Goal: Information Seeking & Learning: Find specific fact

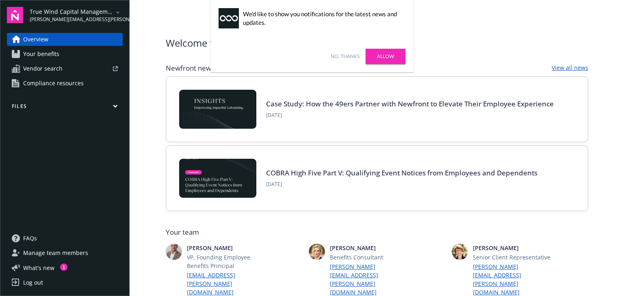
click at [393, 57] on link "Allow" at bounding box center [386, 56] width 40 height 15
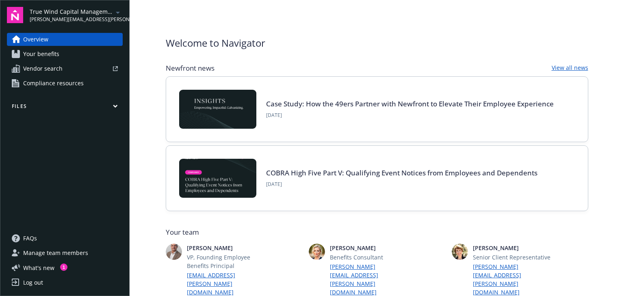
click at [48, 54] on span "Your benefits" at bounding box center [41, 54] width 36 height 13
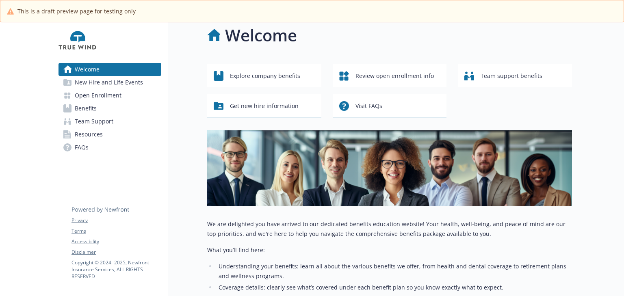
scroll to position [6, 0]
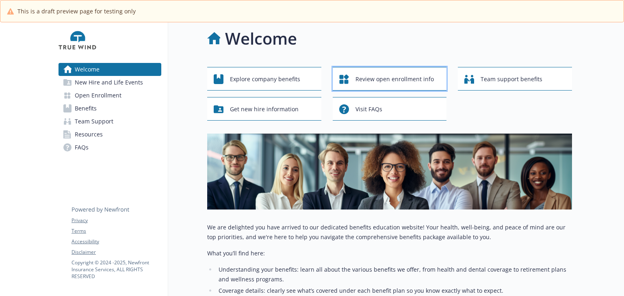
click at [386, 78] on span "Review open enrollment info" at bounding box center [395, 79] width 78 height 15
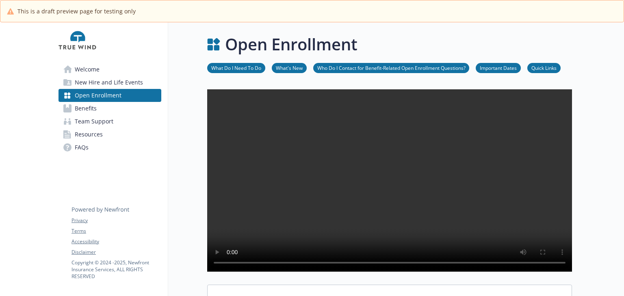
click at [98, 108] on link "Benefits" at bounding box center [110, 108] width 103 height 13
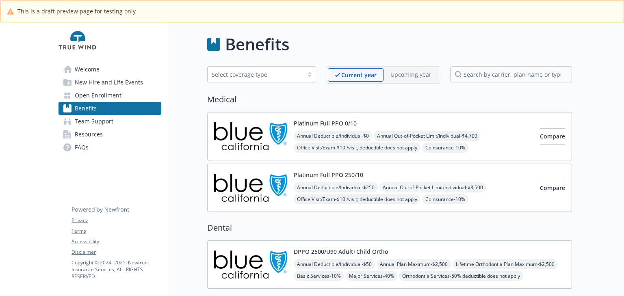
click at [98, 70] on span "Welcome" at bounding box center [87, 69] width 25 height 13
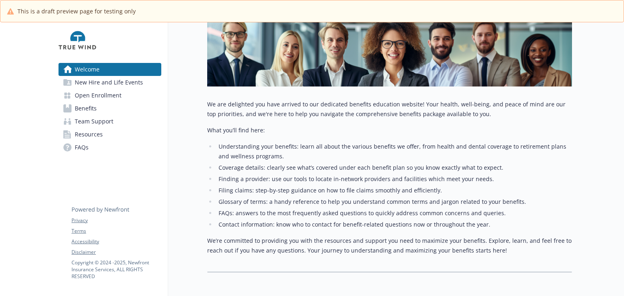
scroll to position [130, 0]
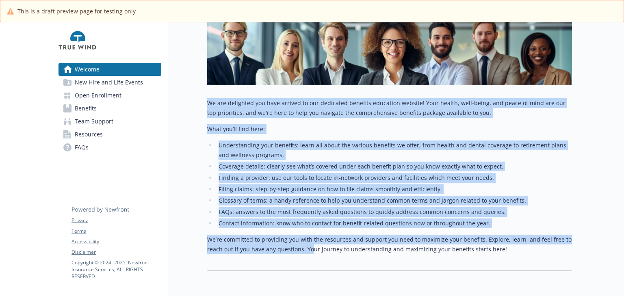
drag, startPoint x: 215, startPoint y: 104, endPoint x: 309, endPoint y: 255, distance: 178.7
click at [309, 255] on div "Welcome Explore company benefits Review open enrollment info Team support benef…" at bounding box center [370, 86] width 404 height 389
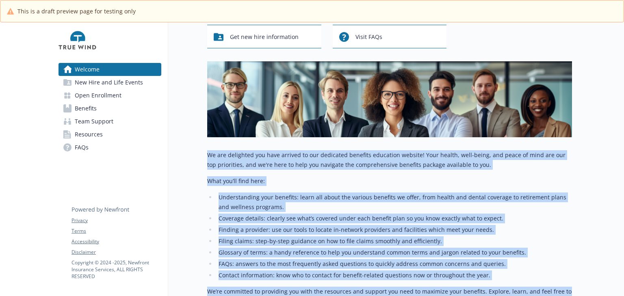
scroll to position [71, 0]
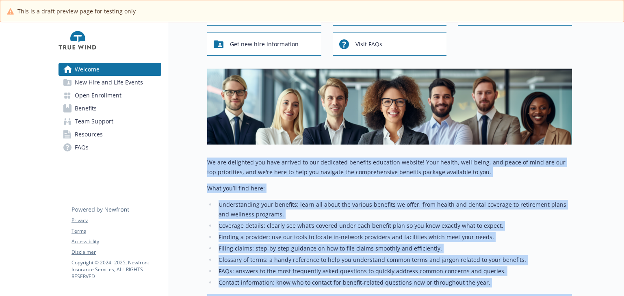
click at [310, 252] on li "Filing claims: step-by-step guidance on how to file claims smoothly and efficie…" at bounding box center [394, 249] width 356 height 10
click at [294, 172] on p "We are delighted you have arrived to our dedicated benefits education website! …" at bounding box center [389, 168] width 365 height 20
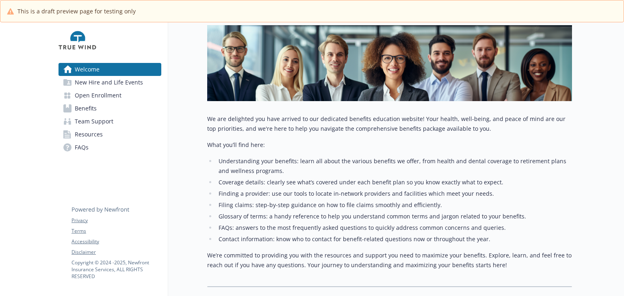
scroll to position [163, 0]
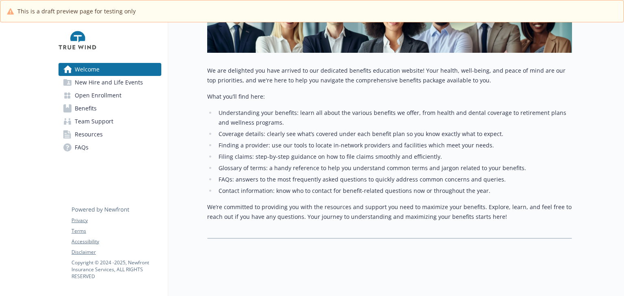
click at [96, 85] on span "New Hire and Life Events" at bounding box center [109, 82] width 68 height 13
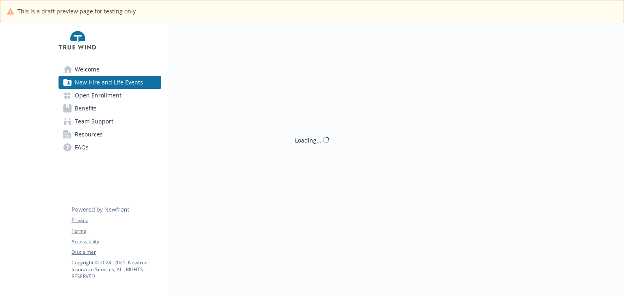
scroll to position [163, 0]
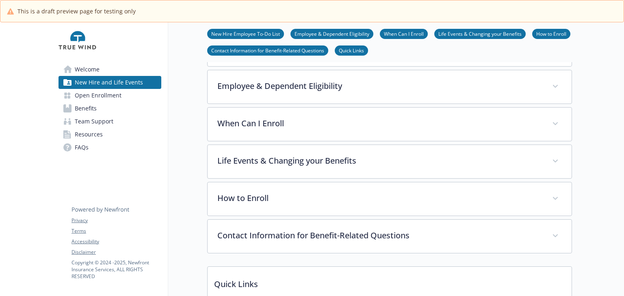
click at [99, 113] on link "Benefits" at bounding box center [110, 108] width 103 height 13
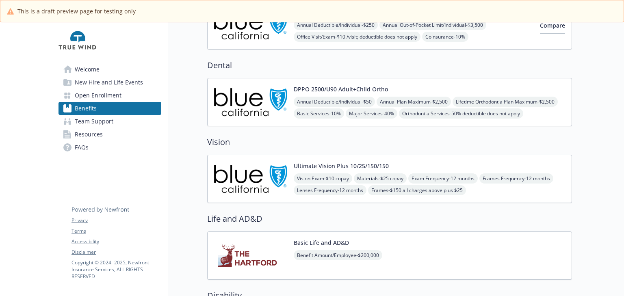
click at [102, 125] on span "Team Support" at bounding box center [94, 121] width 39 height 13
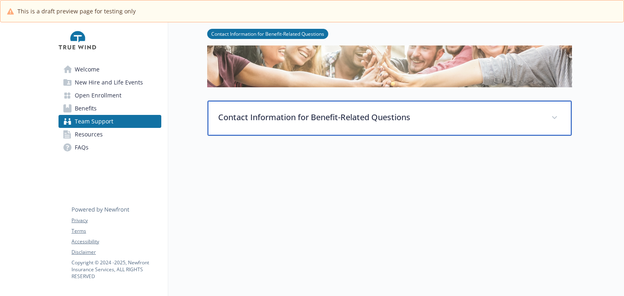
scroll to position [82, 0]
click at [483, 115] on p "Contact Information for Benefit-Related Questions" at bounding box center [379, 117] width 323 height 12
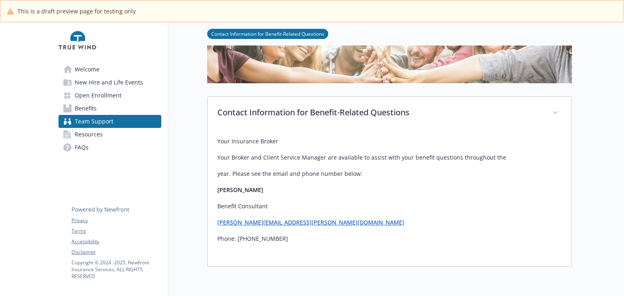
click at [94, 134] on span "Resources" at bounding box center [89, 134] width 28 height 13
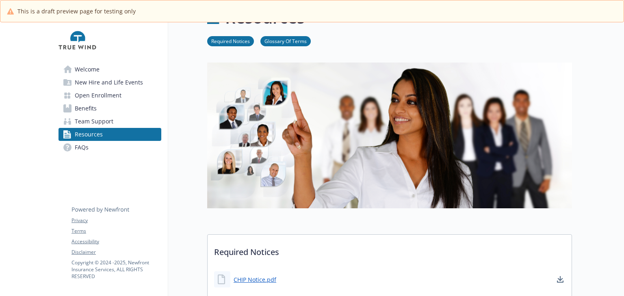
scroll to position [82, 0]
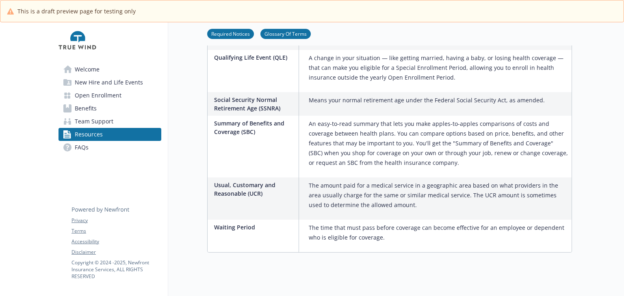
click at [92, 150] on link "FAQs" at bounding box center [110, 147] width 103 height 13
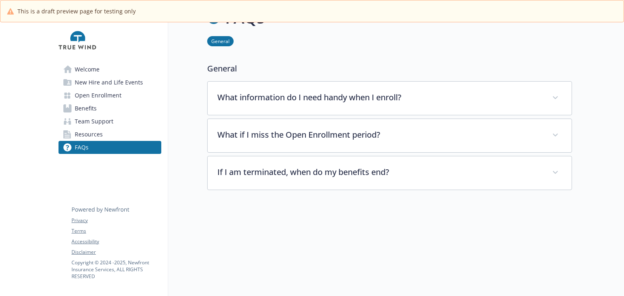
scroll to position [44, 0]
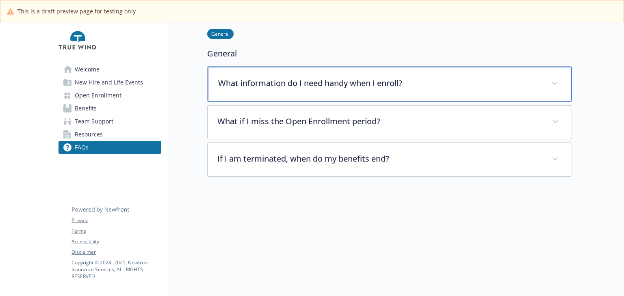
click at [348, 77] on p "What information do I need handy when I enroll?" at bounding box center [379, 83] width 323 height 12
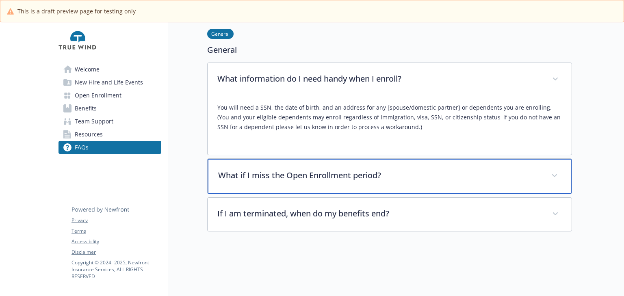
click at [295, 181] on div "What if I miss the Open Enrollment period?" at bounding box center [390, 176] width 364 height 35
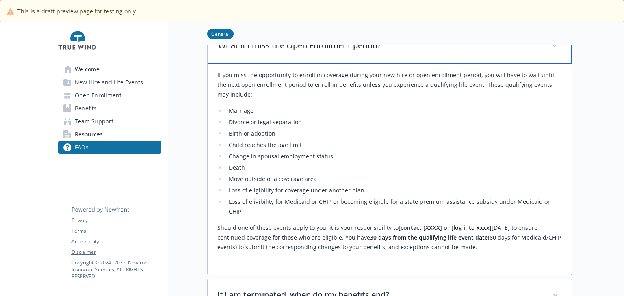
scroll to position [273, 0]
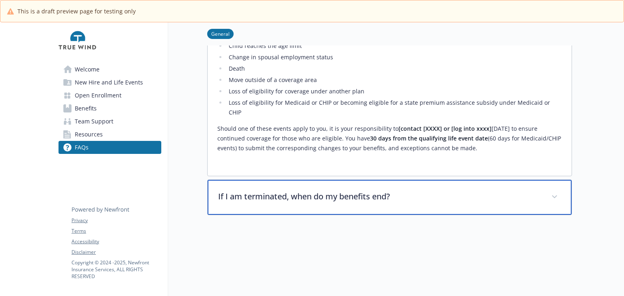
click at [293, 199] on div "If I am terminated, when do my benefits end?" at bounding box center [390, 197] width 364 height 35
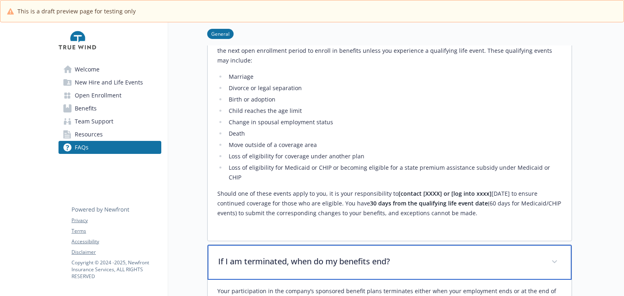
scroll to position [13, 0]
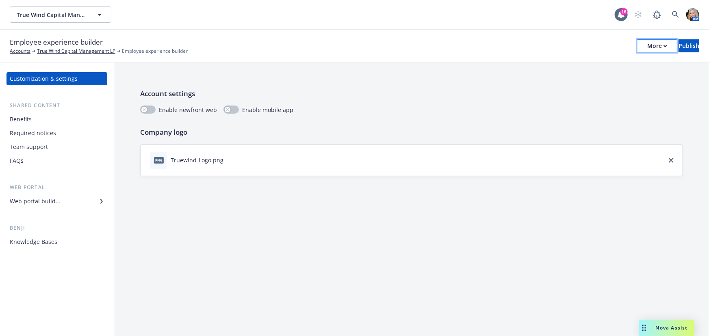
click at [647, 47] on div "More" at bounding box center [657, 46] width 20 height 12
click at [406, 98] on p "Account settings" at bounding box center [411, 94] width 543 height 11
click at [41, 121] on div "Benefits" at bounding box center [57, 119] width 94 height 13
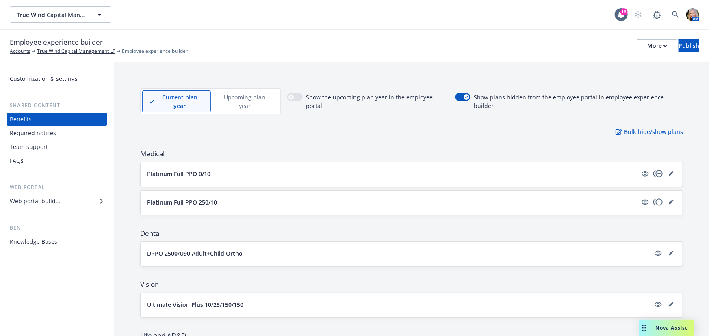
click at [47, 73] on div "Customization & settings" at bounding box center [44, 78] width 68 height 13
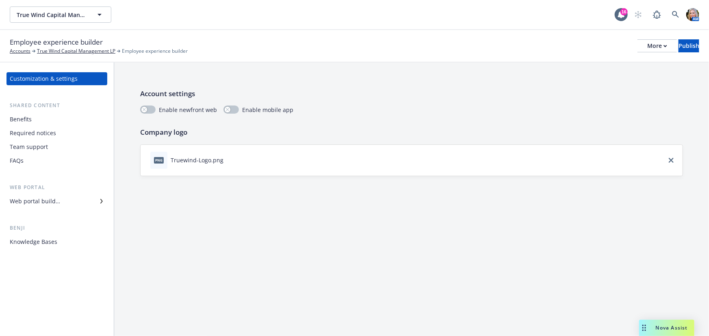
click at [28, 122] on div "Benefits" at bounding box center [21, 119] width 22 height 13
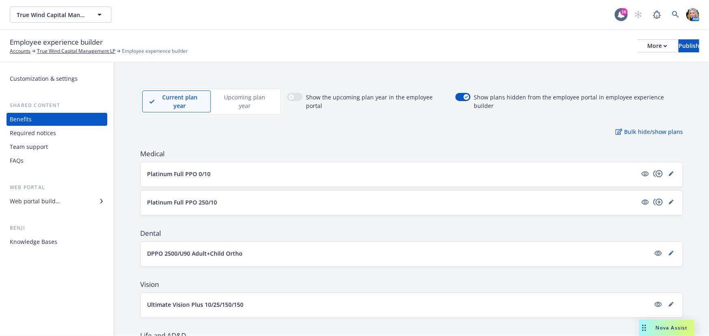
click at [39, 163] on div "FAQs" at bounding box center [57, 160] width 94 height 13
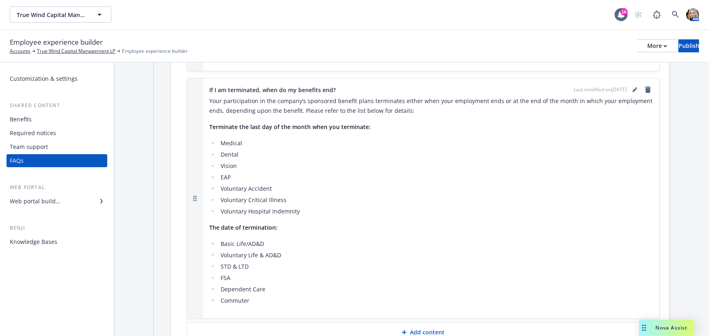
scroll to position [295, 0]
click at [311, 223] on div "Your participation in the company’s sponsored benefit plans terminates either w…" at bounding box center [431, 202] width 443 height 210
click at [298, 215] on li "Voluntary Hospital Indemnity" at bounding box center [436, 213] width 434 height 10
drag, startPoint x: 302, startPoint y: 210, endPoint x: 232, endPoint y: 214, distance: 70.4
click at [232, 214] on li "Voluntary Hospital Indemnity" at bounding box center [436, 213] width 434 height 10
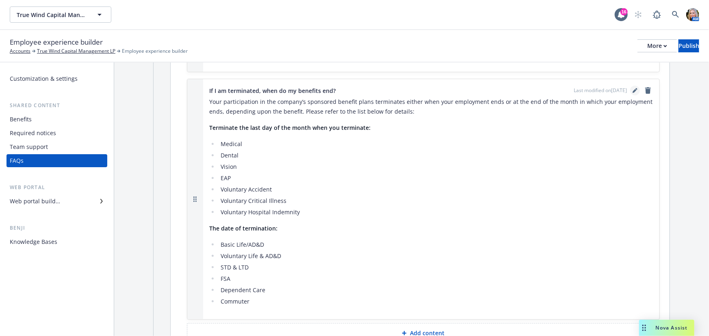
click at [631, 87] on link "editPencil" at bounding box center [635, 91] width 10 height 10
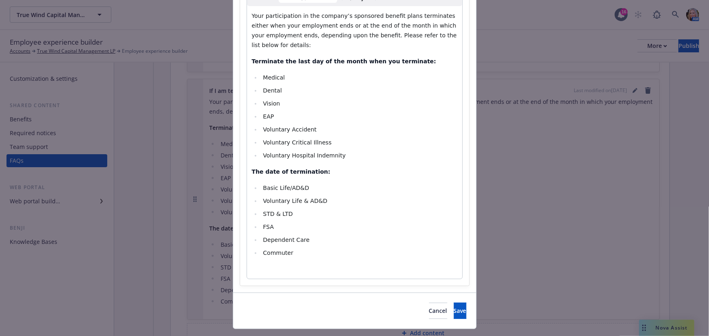
scroll to position [147, 0]
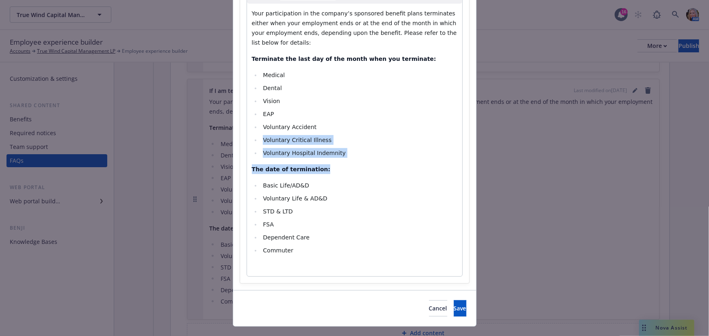
drag, startPoint x: 343, startPoint y: 156, endPoint x: 257, endPoint y: 132, distance: 89.2
click at [257, 132] on div "Your participation in the company’s sponsored benefit plans terminates either w…" at bounding box center [354, 140] width 215 height 273
click at [267, 156] on span "Voluntary Hospital Indemnity" at bounding box center [304, 153] width 83 height 7
select select
drag, startPoint x: 335, startPoint y: 152, endPoint x: 257, endPoint y: 127, distance: 81.7
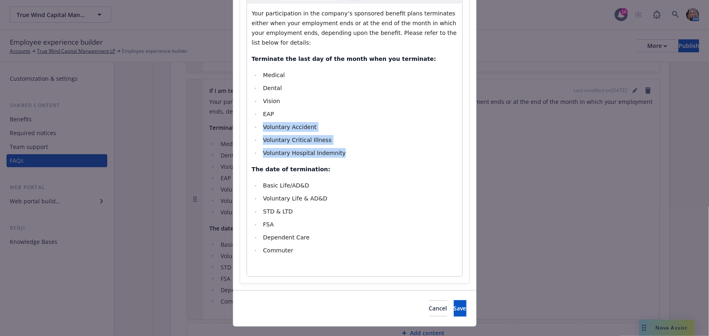
click at [257, 127] on ul "Medical Dental Vision EAP Voluntary Accident Voluntary Critical Illness Volunta…" at bounding box center [355, 114] width 206 height 88
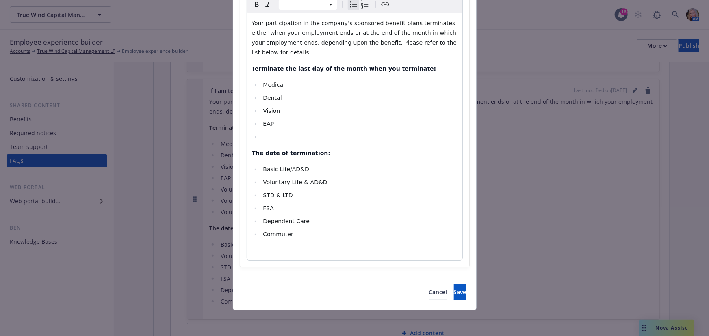
scroll to position [125, 0]
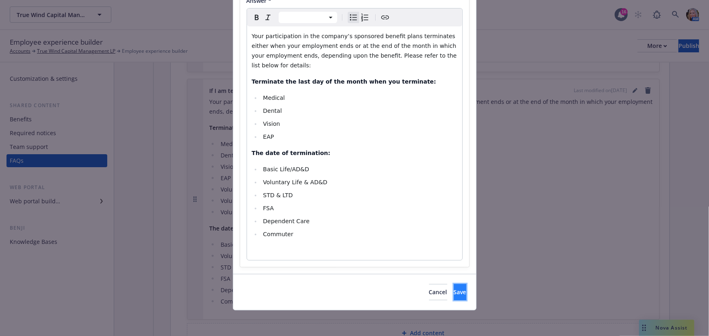
click at [454, 297] on button "Save" at bounding box center [460, 292] width 13 height 16
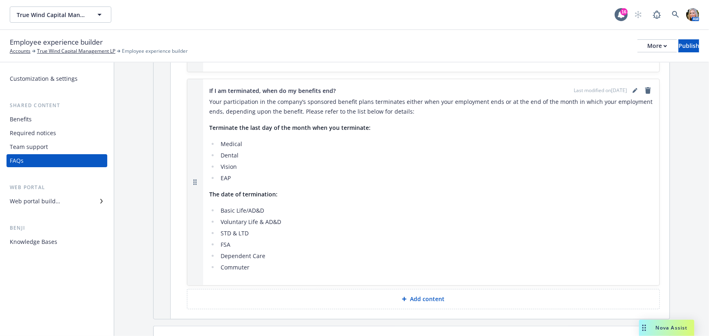
click at [28, 117] on div "Benefits" at bounding box center [21, 119] width 22 height 13
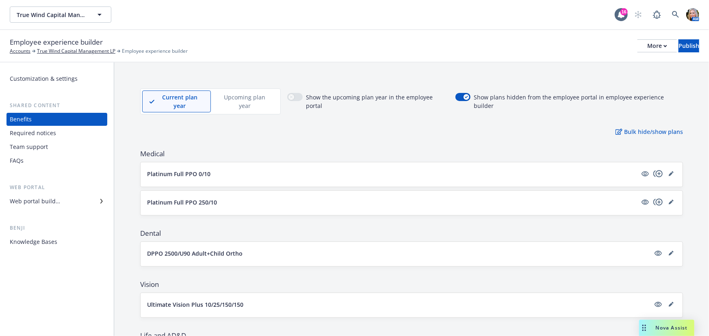
click at [400, 191] on div "Platinum Full PPO 250/10" at bounding box center [412, 203] width 542 height 24
click at [619, 198] on button "Platinum Full PPO 250/10" at bounding box center [392, 202] width 490 height 9
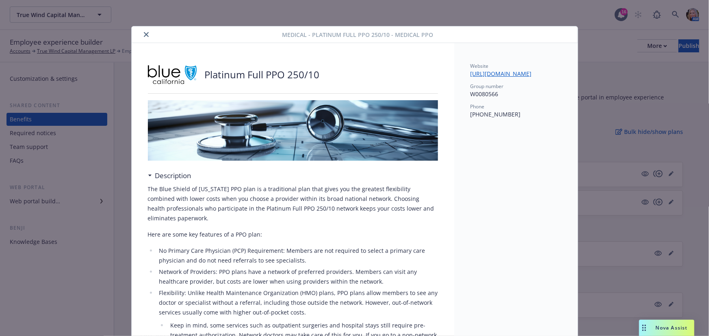
scroll to position [24, 0]
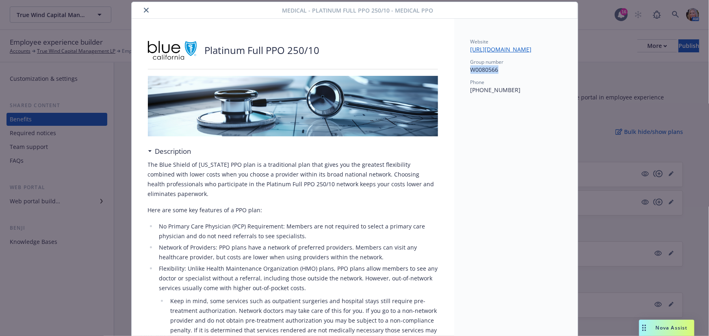
drag, startPoint x: 495, startPoint y: 71, endPoint x: 462, endPoint y: 68, distance: 33.8
copy p "W0080566"
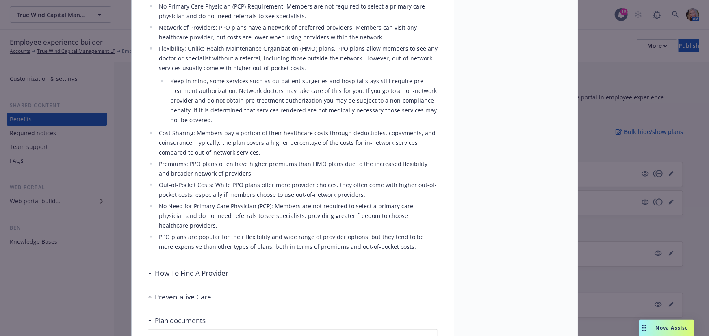
scroll to position [246, 0]
click at [155, 267] on h3 "How To Find A Provider" at bounding box center [192, 272] width 74 height 11
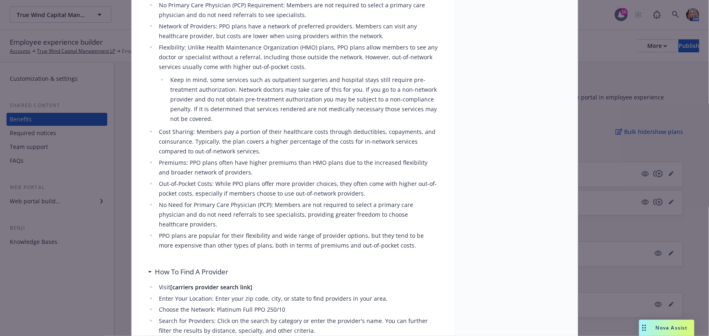
scroll to position [357, 0]
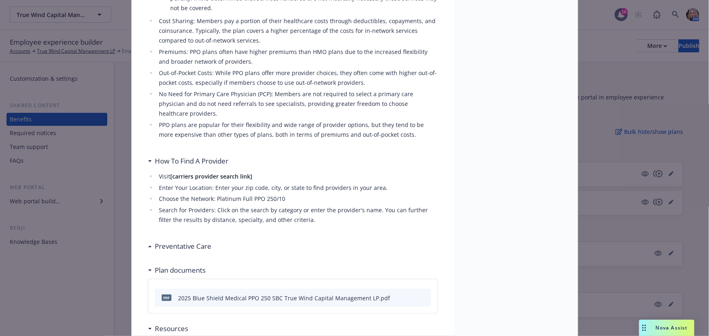
click at [186, 238] on div "Preventative Care" at bounding box center [293, 246] width 290 height 17
click at [152, 241] on div "Preventative Care" at bounding box center [182, 246] width 60 height 11
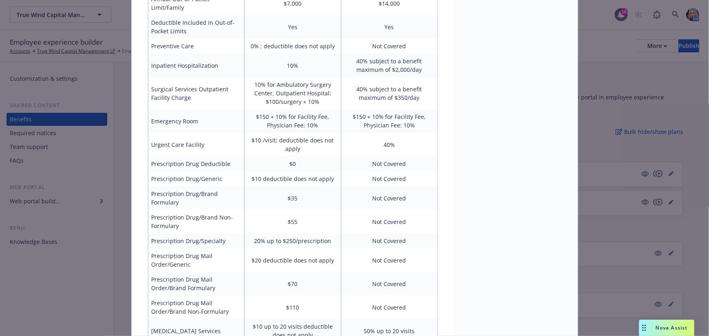
scroll to position [1008, 0]
